Goal: Communication & Community: Answer question/provide support

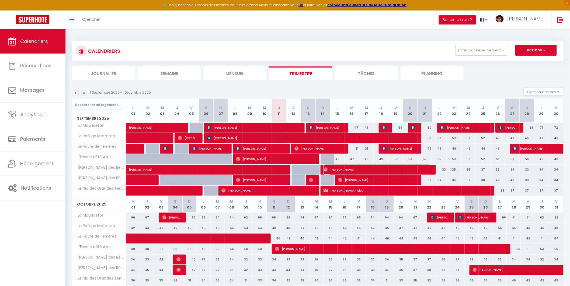
click at [337, 169] on span "[PERSON_NAME]" at bounding box center [376, 170] width 107 height 10
select select "OK"
select select "0"
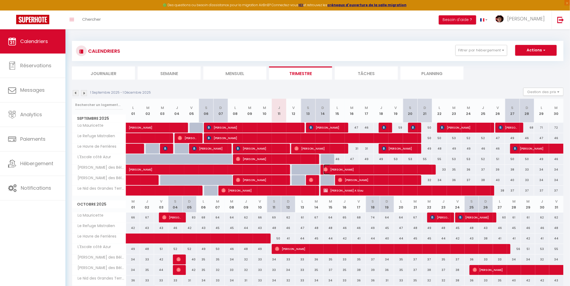
select select "1"
select select
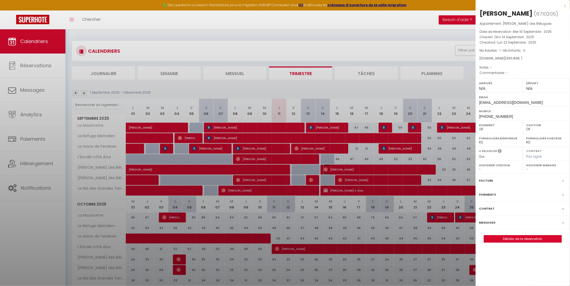
select select "29498"
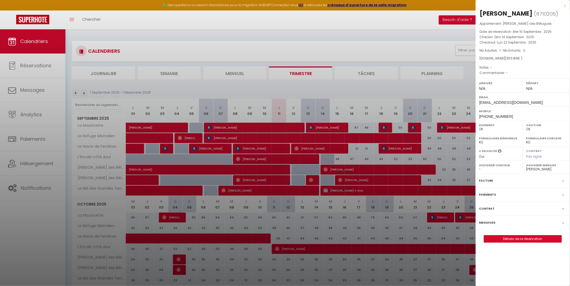
click at [418, 91] on div at bounding box center [285, 143] width 570 height 286
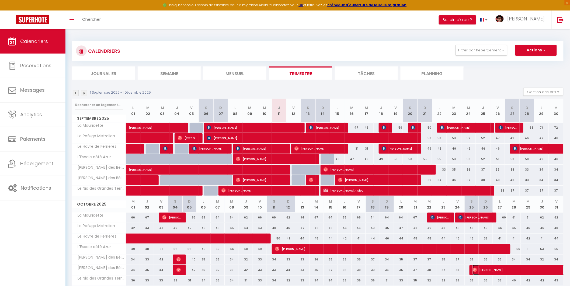
click at [485, 270] on span "[PERSON_NAME]" at bounding box center [559, 270] width 173 height 10
select select
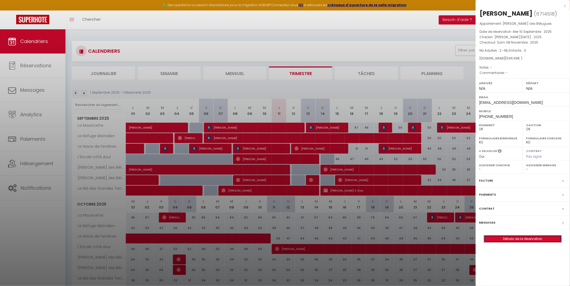
click at [490, 241] on link "Détails de la réservation" at bounding box center [523, 239] width 78 height 7
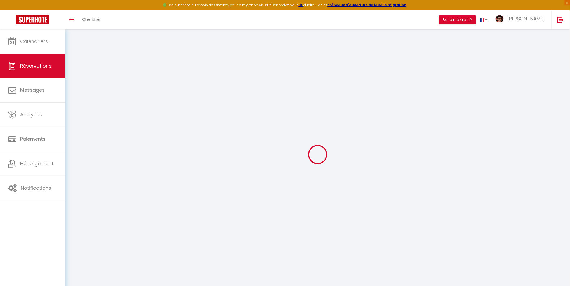
type input "Celine"
type input "Lepretre"
type input "[EMAIL_ADDRESS][DOMAIN_NAME]"
type input "[PHONE_NUMBER]"
select select
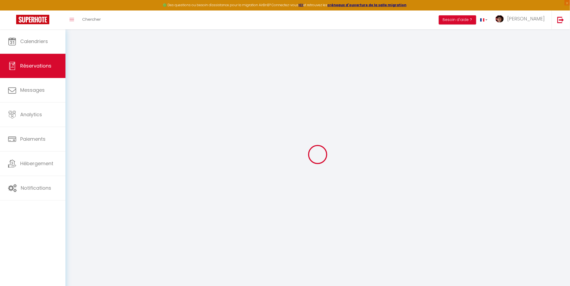
type input "84"
select select "66345"
select select "1"
select select
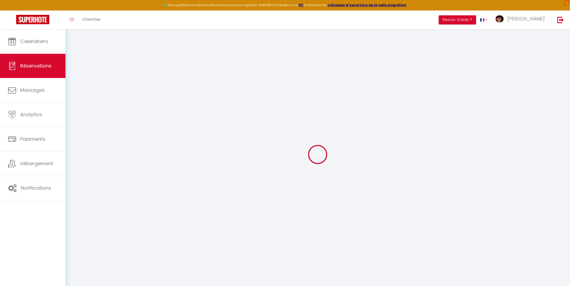
type input "2"
select select "12"
select select
type input "506"
checkbox input "false"
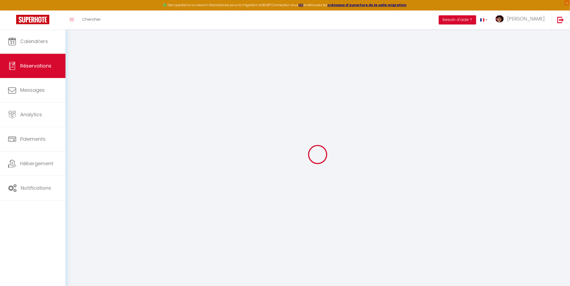
type input "0"
select select "1"
type input "0"
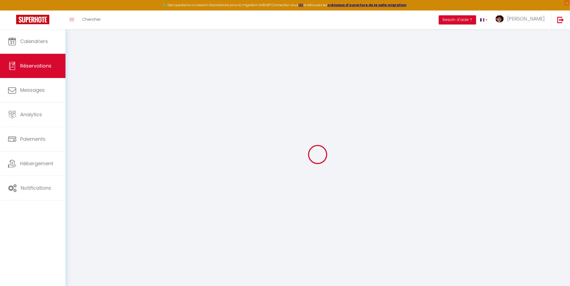
select select
select select "15"
checkbox input "false"
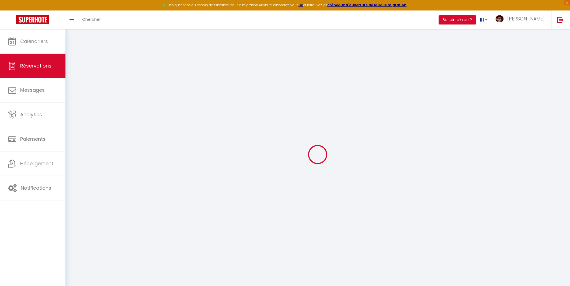
select select
checkbox input "false"
select select
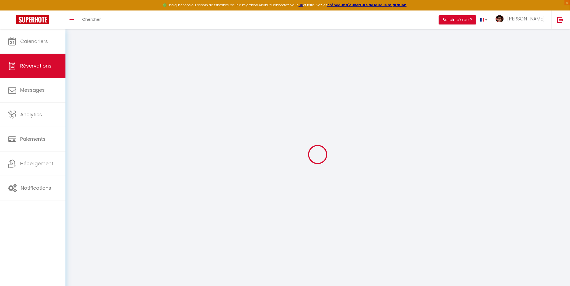
select select
checkbox input "false"
select select
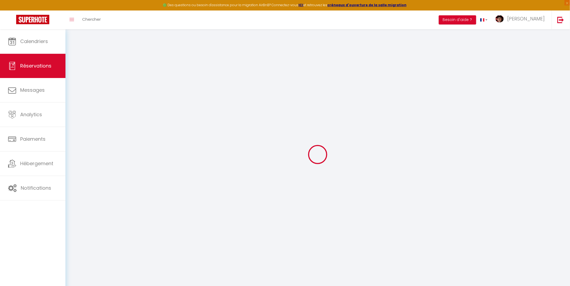
select select
checkbox input "false"
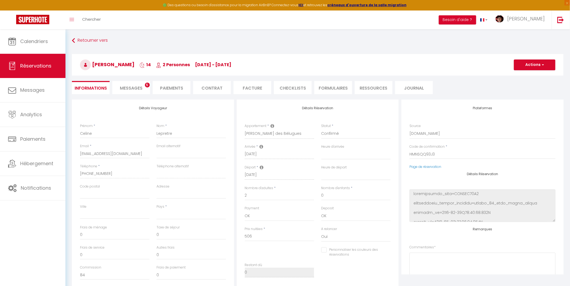
select select
type input "54"
type input "36.43"
select select
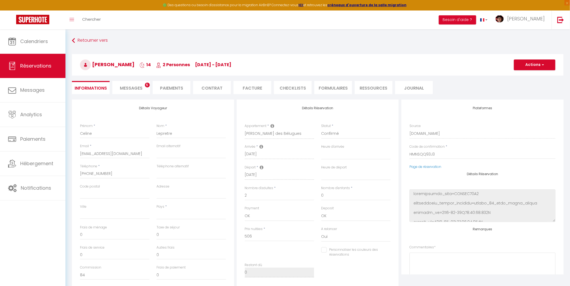
checkbox input "false"
select select
checkbox input "false"
select select
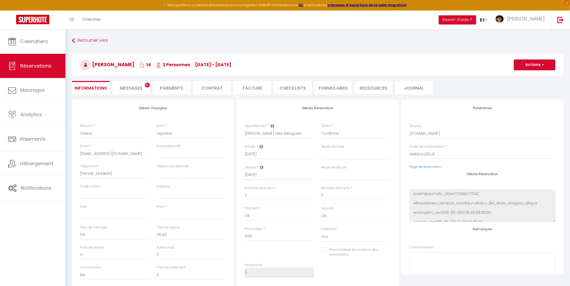
click at [131, 84] on li "Messages 5" at bounding box center [131, 87] width 38 height 13
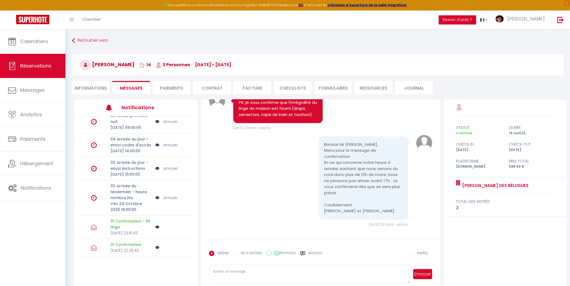
scroll to position [29, 0]
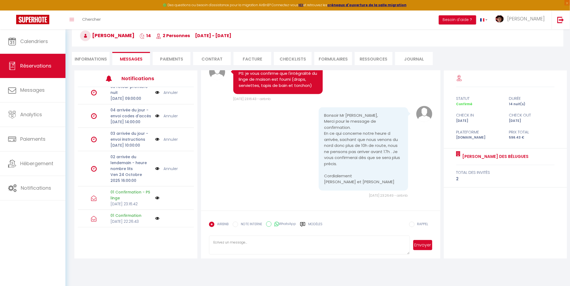
click at [308, 224] on label "Modèles" at bounding box center [315, 226] width 14 height 9
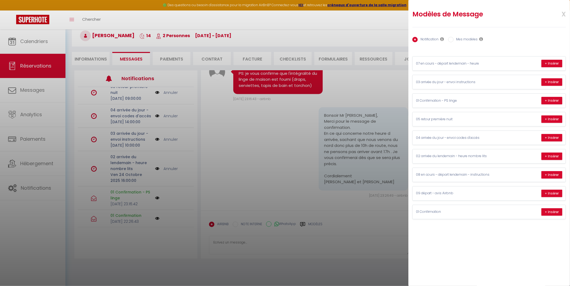
click at [462, 38] on label "Mes modèles" at bounding box center [466, 40] width 24 height 6
click at [454, 38] on input "Mes modèles" at bounding box center [450, 39] width 5 height 5
radio input "true"
radio input "false"
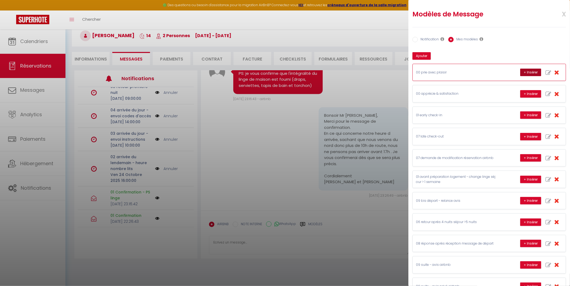
click at [525, 71] on button "+ Insérer" at bounding box center [530, 73] width 21 height 8
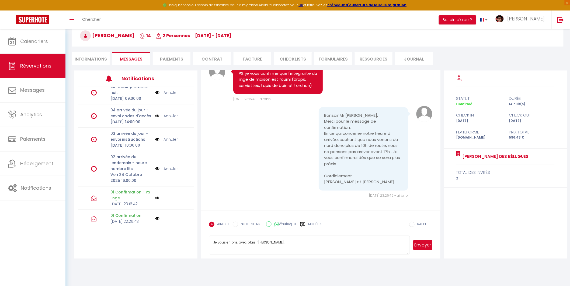
scroll to position [1, 0]
type textarea "Je vous en prie, avec plaisir [PERSON_NAME]!"
click at [316, 223] on label "Modèles" at bounding box center [315, 226] width 14 height 9
radio input "true"
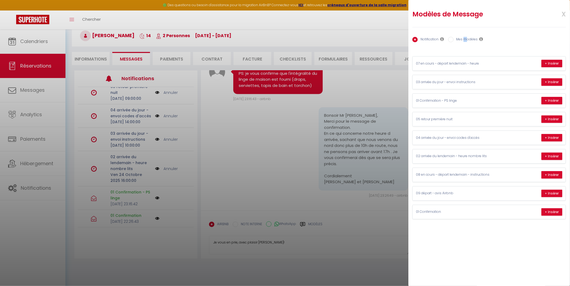
click at [465, 42] on label "Mes modèles" at bounding box center [466, 40] width 24 height 6
click at [464, 37] on label "Mes modèles" at bounding box center [466, 40] width 24 height 6
click at [454, 37] on input "Mes modèles" at bounding box center [450, 39] width 5 height 5
radio input "true"
radio input "false"
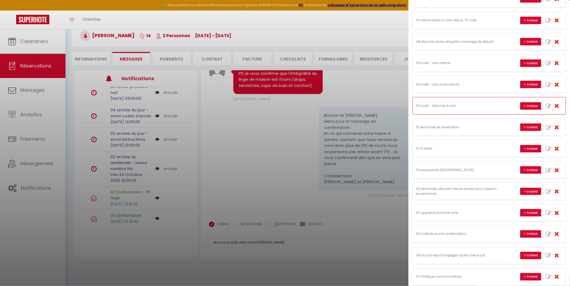
scroll to position [239, 0]
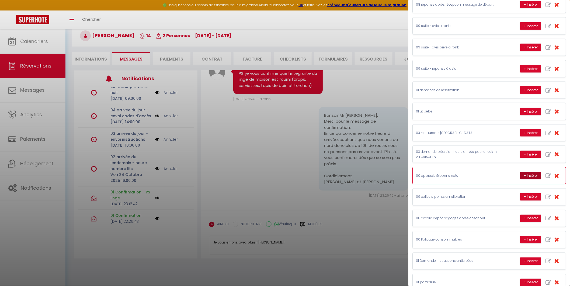
click at [525, 176] on button "+ Insérer" at bounding box center [530, 176] width 21 height 8
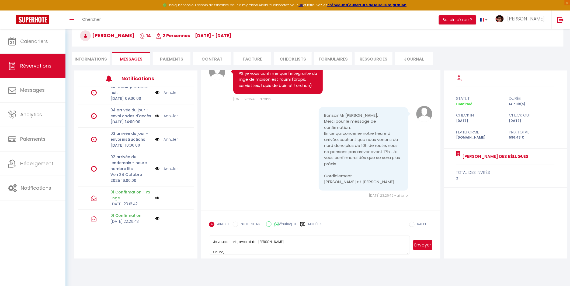
click at [270, 241] on textarea "Je vous en prie, avec plaisir [PERSON_NAME]! Celine, J'apprécie votre message e…" at bounding box center [309, 245] width 201 height 19
type textarea "Je vous en prie, avec plaisir [PERSON_NAME]! J'apprécie votre message et j'en p…"
click at [421, 242] on button "Envoyer" at bounding box center [422, 245] width 19 height 10
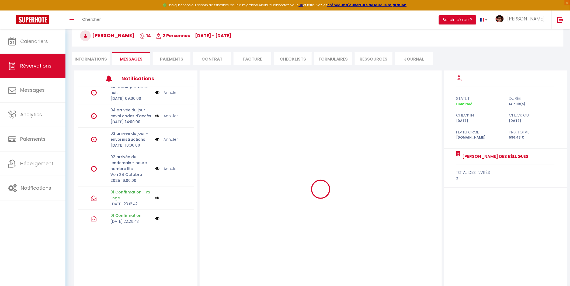
select select
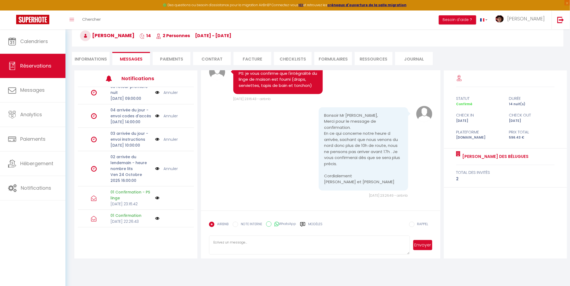
scroll to position [0, 0]
select select
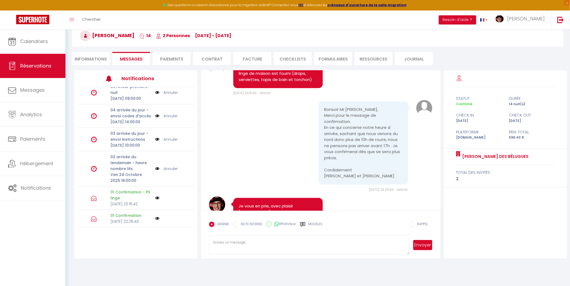
click at [99, 53] on li "Informations" at bounding box center [91, 58] width 38 height 13
select select
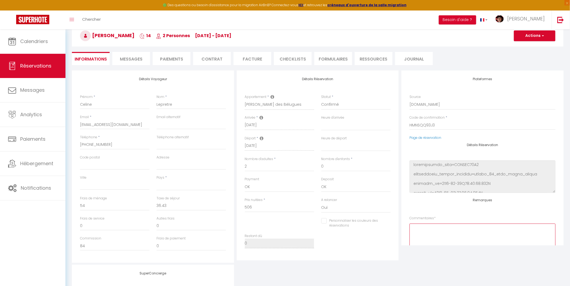
click at [433, 231] on textarea at bounding box center [482, 240] width 146 height 33
type textarea "arrivée 1700"
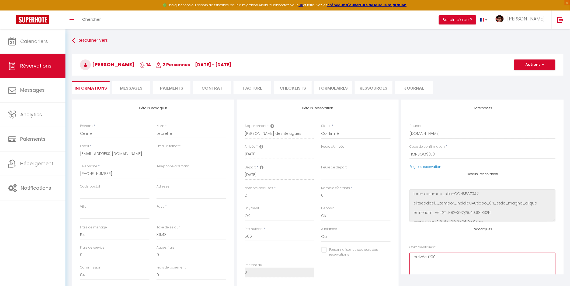
select select
checkbox input "false"
type textarea "arrivée 1700"
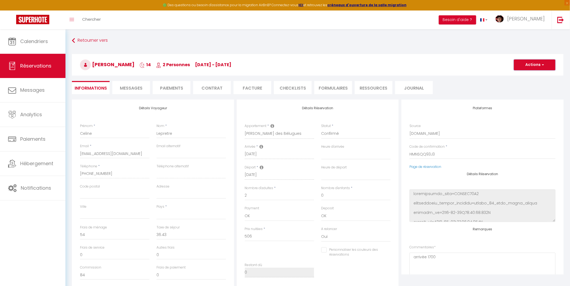
click at [528, 66] on button "Actions" at bounding box center [534, 65] width 41 height 11
select select
checkbox input "false"
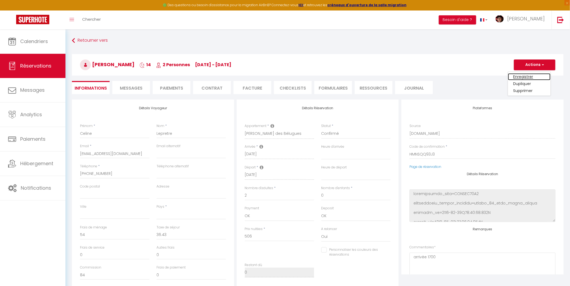
click at [530, 74] on link "Enregistrer" at bounding box center [529, 76] width 43 height 7
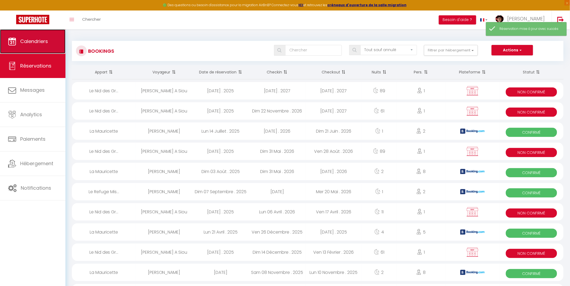
click at [40, 39] on span "Calendriers" at bounding box center [34, 41] width 28 height 7
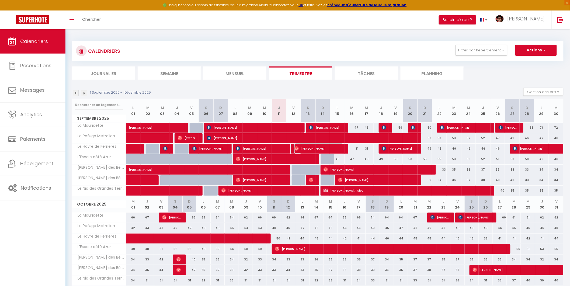
click at [315, 149] on span "[PERSON_NAME]" at bounding box center [318, 149] width 48 height 10
select select "OK"
select select "0"
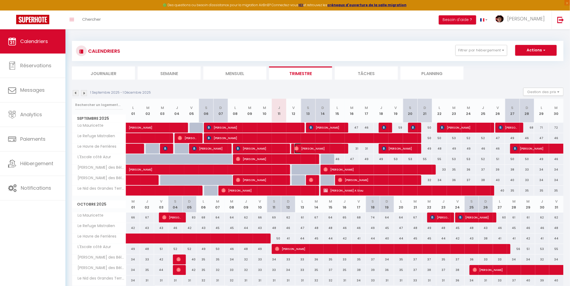
select select "1"
select select
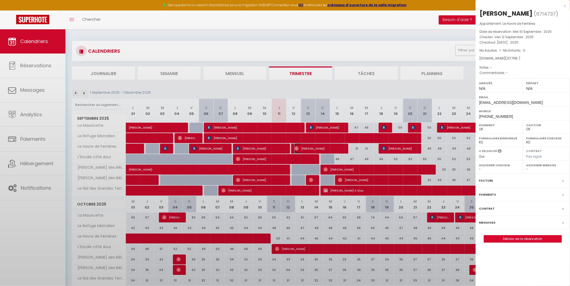
select select "37052"
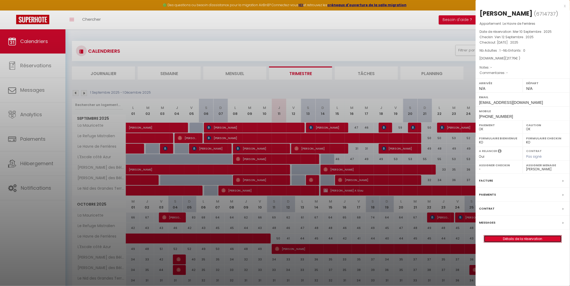
click at [521, 243] on link "Détails de la réservation" at bounding box center [523, 239] width 78 height 7
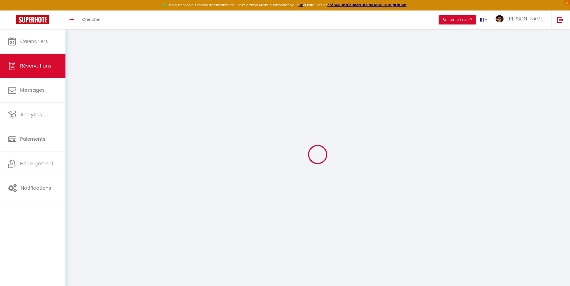
type input "[PERSON_NAME]"
type input "[EMAIL_ADDRESS][DOMAIN_NAME]"
type input "[PHONE_NUMBER]"
select select
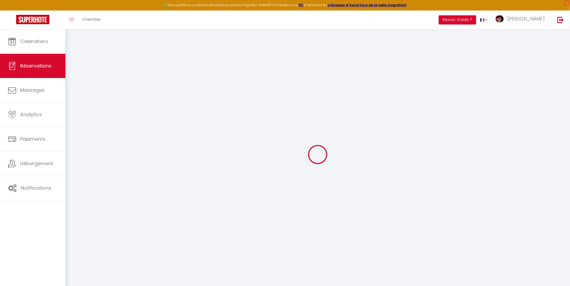
type input "31.8"
select select "29079"
select select "1"
select select
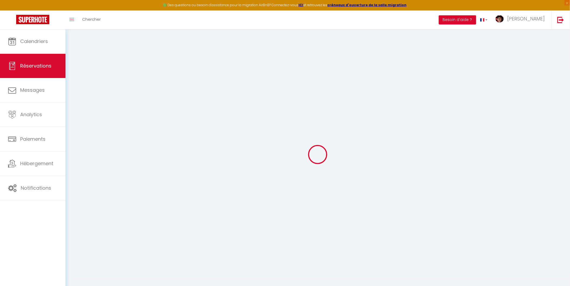
type input "1"
select select "12"
select select
type input "165"
checkbox input "false"
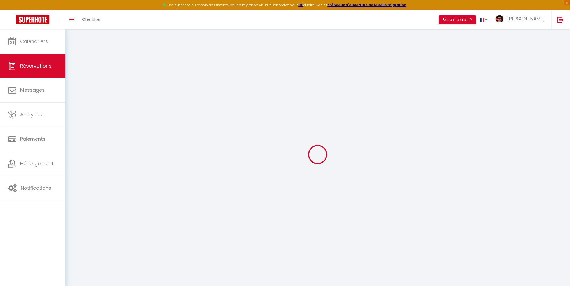
type input "0"
select select "1"
type input "0"
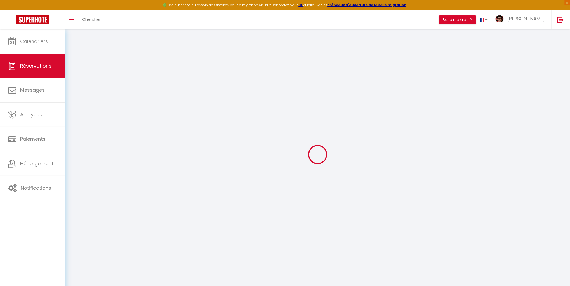
select select
select select "15"
checkbox input "false"
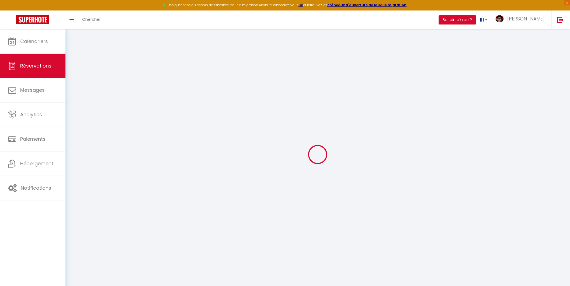
select select
checkbox input "false"
select select
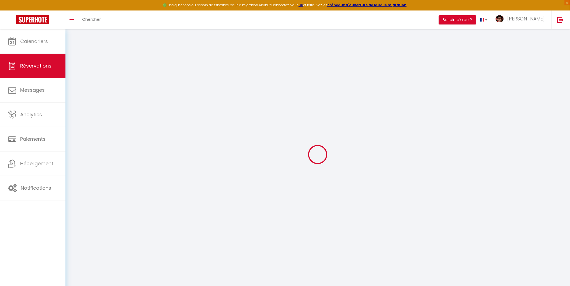
select select
checkbox input "false"
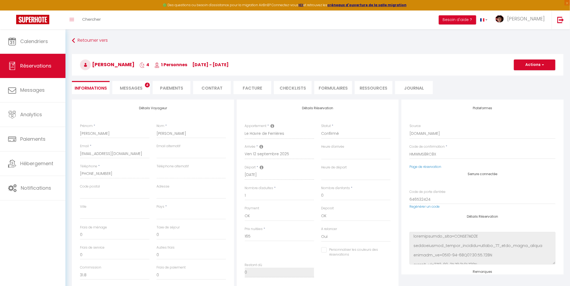
select select
type input "47"
type input "5.76"
select select
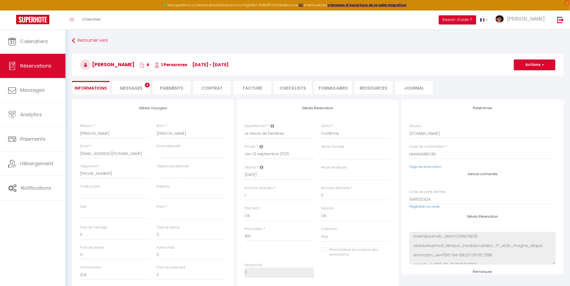
checkbox input "false"
select select
checkbox input "false"
select select
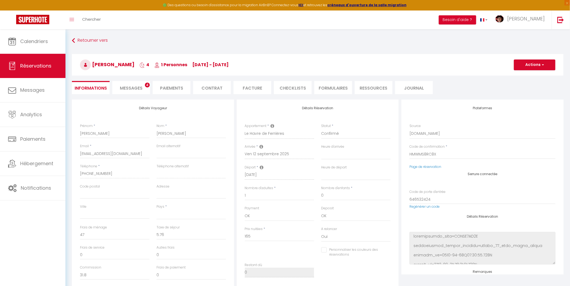
click at [127, 89] on span "Messages" at bounding box center [131, 88] width 23 height 6
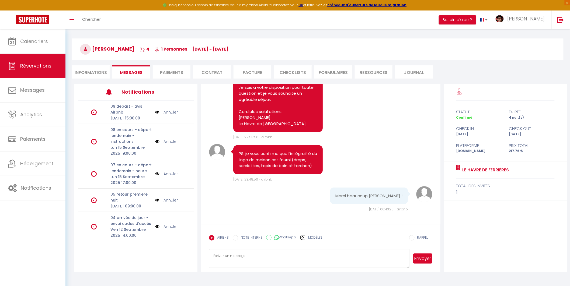
scroll to position [29, 0]
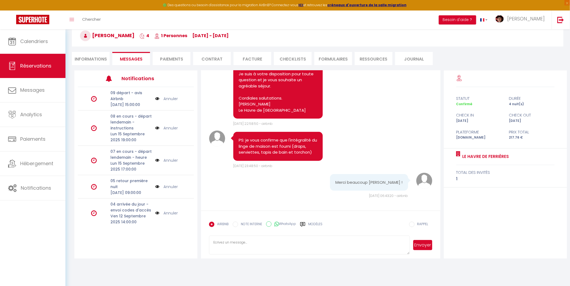
click at [312, 225] on label "Modèles" at bounding box center [315, 226] width 14 height 9
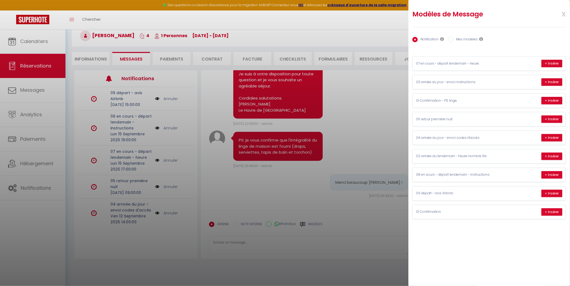
click at [468, 41] on label "Mes modèles" at bounding box center [466, 40] width 24 height 6
click at [454, 41] on input "Mes modèles" at bounding box center [450, 39] width 5 height 5
radio input "true"
radio input "false"
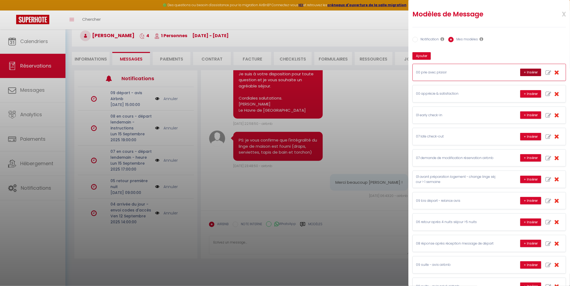
click at [531, 71] on button "+ Insérer" at bounding box center [530, 73] width 21 height 8
type textarea "Je vous en prie, avec plaisir [PERSON_NAME]!"
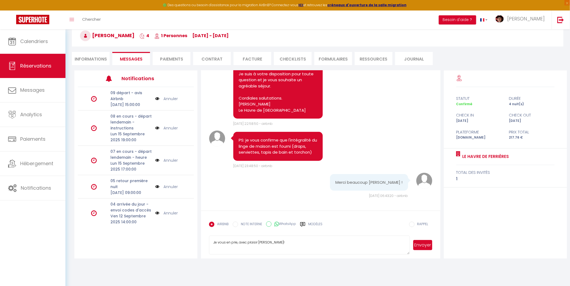
click at [427, 245] on button "Envoyer" at bounding box center [422, 245] width 19 height 10
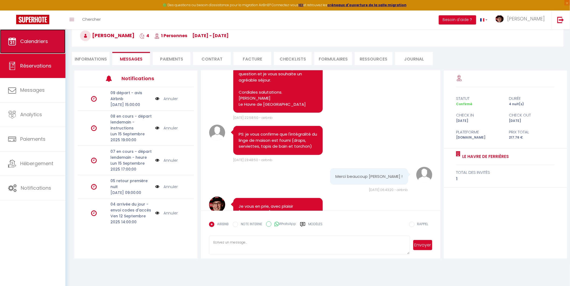
click at [19, 39] on link "Calendriers" at bounding box center [32, 41] width 65 height 24
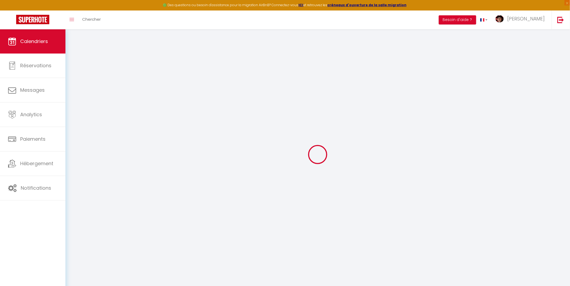
select select
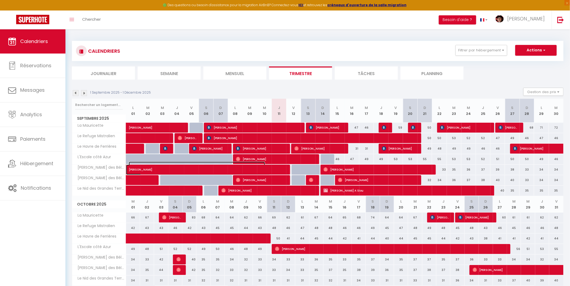
click at [168, 168] on span "[PERSON_NAME]" at bounding box center [197, 167] width 136 height 10
select select "OK"
select select "0"
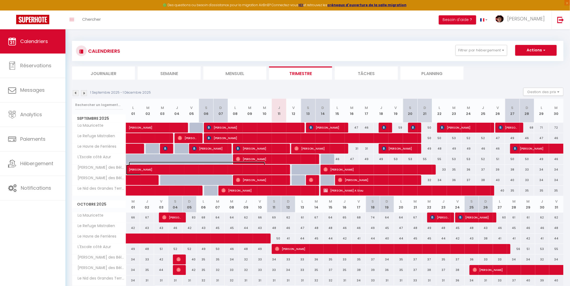
select select "1"
select select
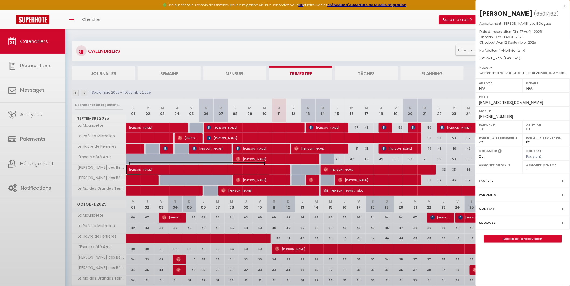
select select "29498"
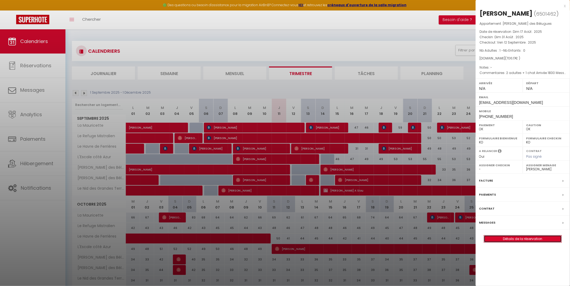
click at [501, 241] on link "Détails de la réservation" at bounding box center [523, 239] width 78 height 7
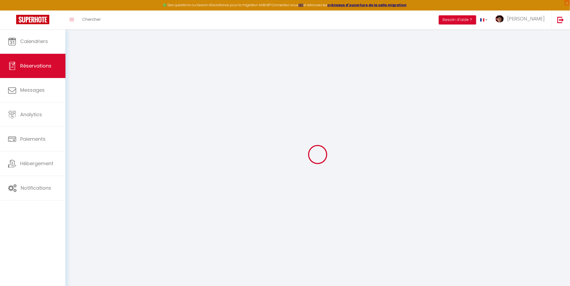
type input "[PERSON_NAME]"
type input "[EMAIL_ADDRESS][DOMAIN_NAME]"
type input "[PHONE_NUMBER]"
select select
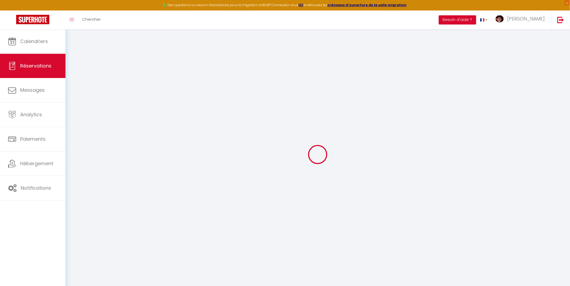
type input "88.66"
select select "65367"
select select "1"
select select
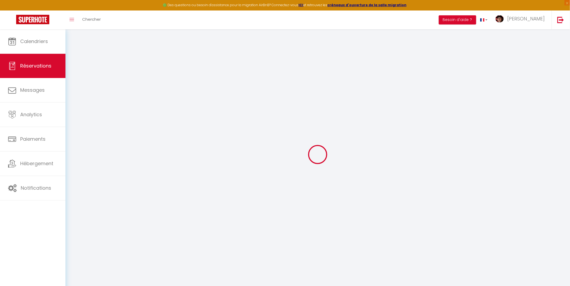
type input "1"
select select "12"
select select
type input "620"
checkbox input "false"
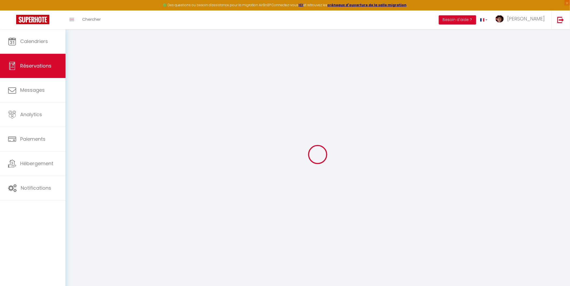
type input "75.95"
select select "1"
type input "0"
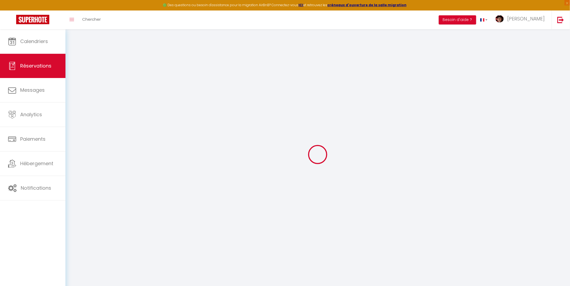
select select
select select "15"
checkbox input "false"
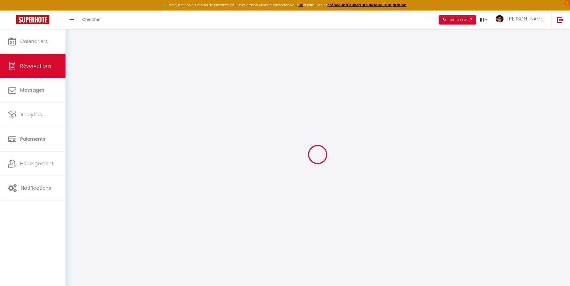
select select
checkbox input "false"
select select
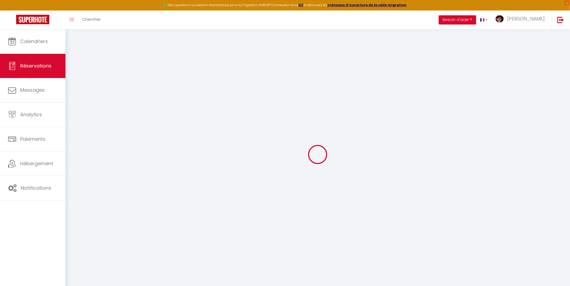
select select
checkbox input "false"
type textarea "2 adultes + 1 chat Arrivée 1830 Message ardoise: [PERSON_NAME] dans votre "avan…"
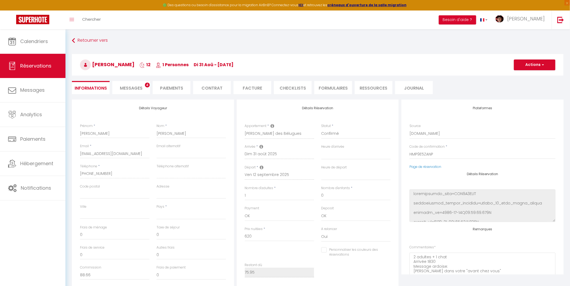
select select
type input "47"
type input "39.17"
select select
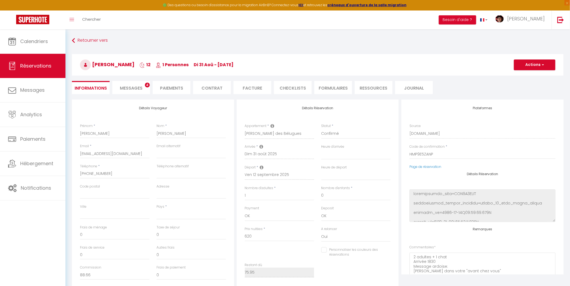
checkbox input "false"
select select
checkbox input "false"
select select
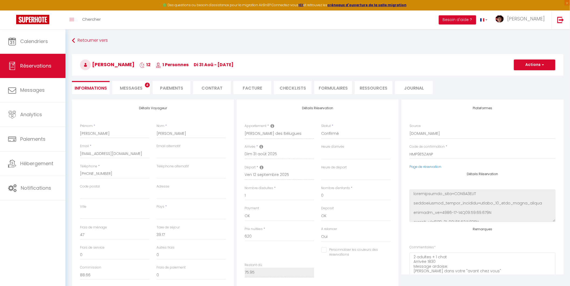
click at [136, 91] on li "Messages 4" at bounding box center [131, 87] width 38 height 13
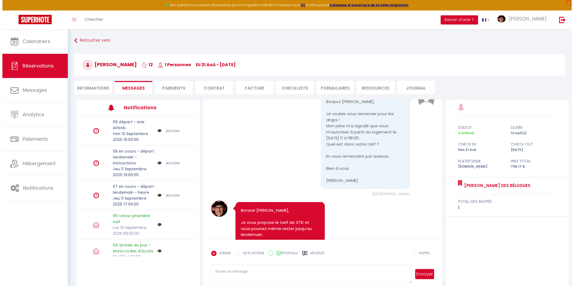
scroll to position [3893, 0]
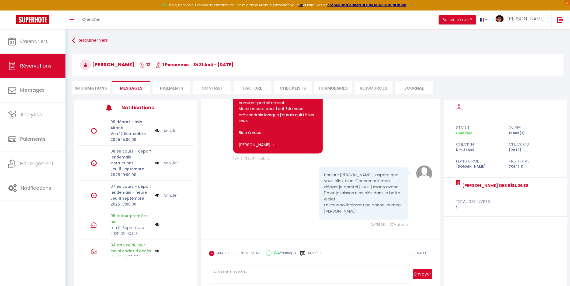
click at [155, 196] on img at bounding box center [157, 196] width 4 height 6
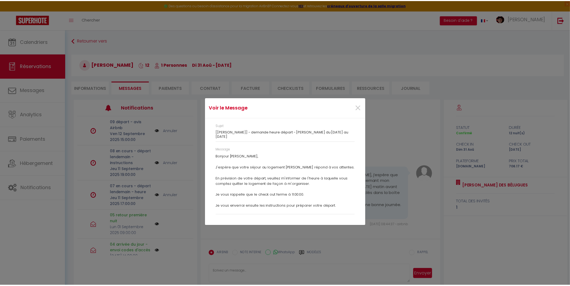
scroll to position [19, 0]
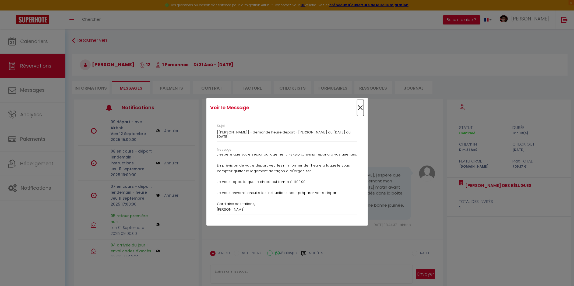
click at [360, 107] on span "×" at bounding box center [360, 108] width 7 height 16
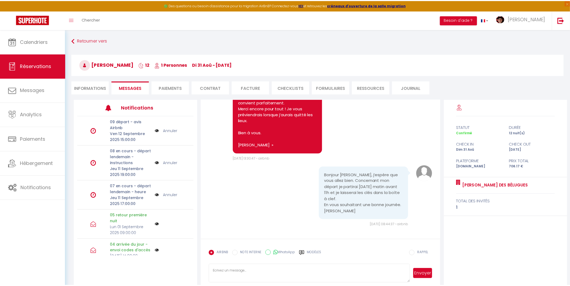
scroll to position [3893, 0]
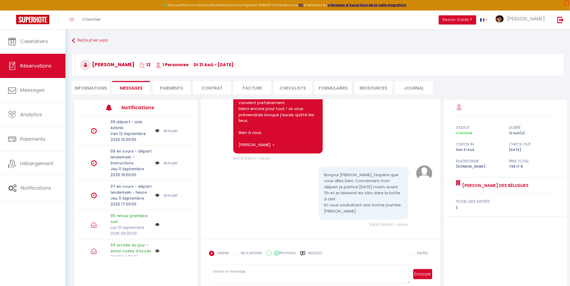
click at [166, 195] on link "Annuler" at bounding box center [170, 196] width 14 height 6
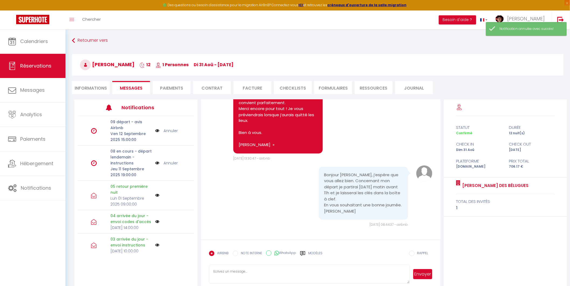
click at [312, 254] on label "Modèles" at bounding box center [315, 255] width 14 height 9
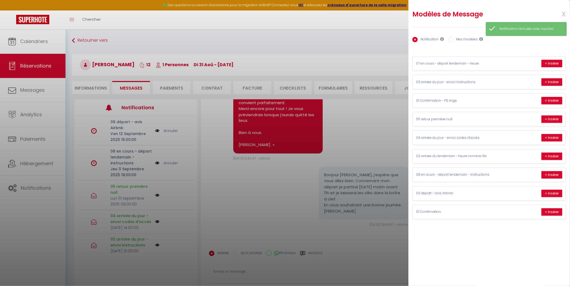
click at [470, 41] on label "Mes modèles" at bounding box center [466, 40] width 24 height 6
click at [454, 41] on input "Mes modèles" at bounding box center [450, 39] width 5 height 5
radio input "true"
radio input "false"
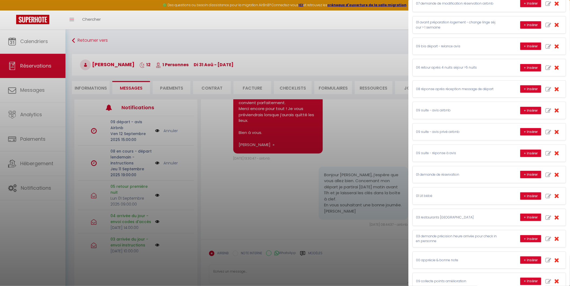
scroll to position [179, 0]
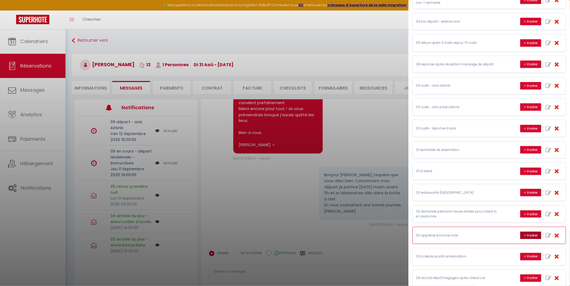
click at [522, 236] on button "+ Insérer" at bounding box center [530, 236] width 21 height 8
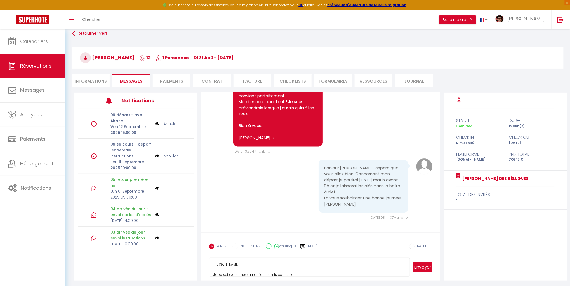
scroll to position [29, 0]
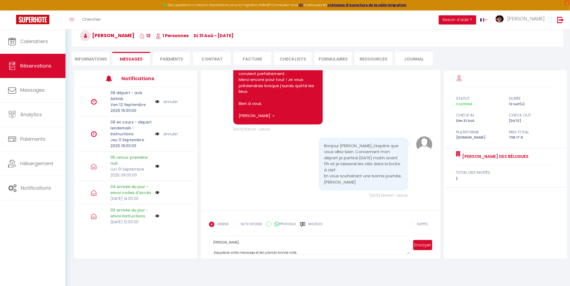
click at [250, 240] on textarea "[PERSON_NAME], J'apprécie votre message et j'en prends bonne note. Cordiales sa…" at bounding box center [309, 245] width 201 height 19
click at [241, 241] on textarea "Bonjour [PERSON_NAME], J'apprécie votre message et j'en prends bonne note. Quel…" at bounding box center [309, 245] width 201 height 19
click at [242, 245] on textarea "Bonjour [PERSON_NAME], J'apprécie votre message et j'en prends bonne note. Quel…" at bounding box center [309, 245] width 201 height 19
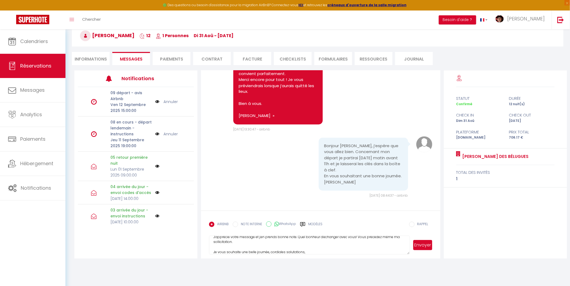
scroll to position [21, 0]
type textarea "Bonjour [PERSON_NAME], J'apprécie votre message et j'en prends bonne note. Quel…"
click at [422, 243] on button "Envoyer" at bounding box center [422, 245] width 19 height 10
